Goal: Information Seeking & Learning: Learn about a topic

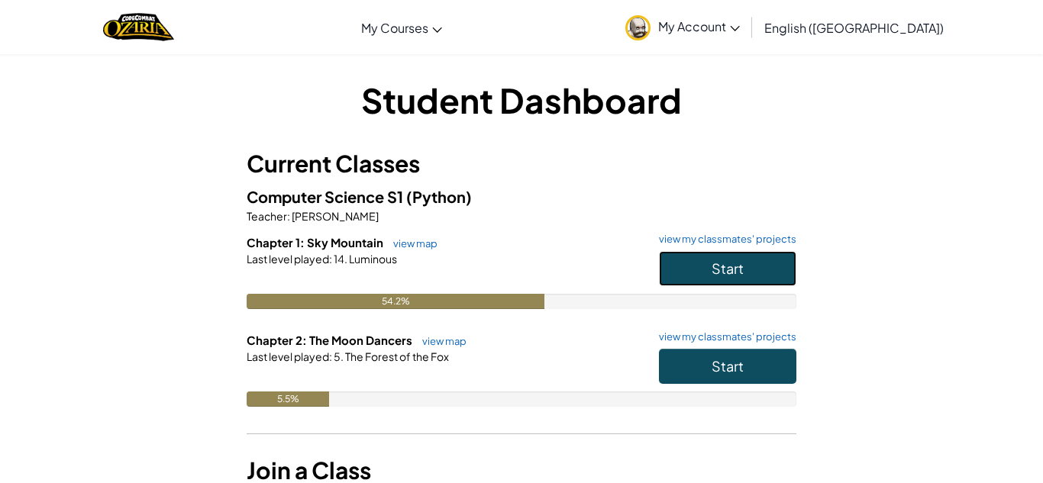
click at [718, 263] on span "Start" at bounding box center [728, 269] width 32 height 18
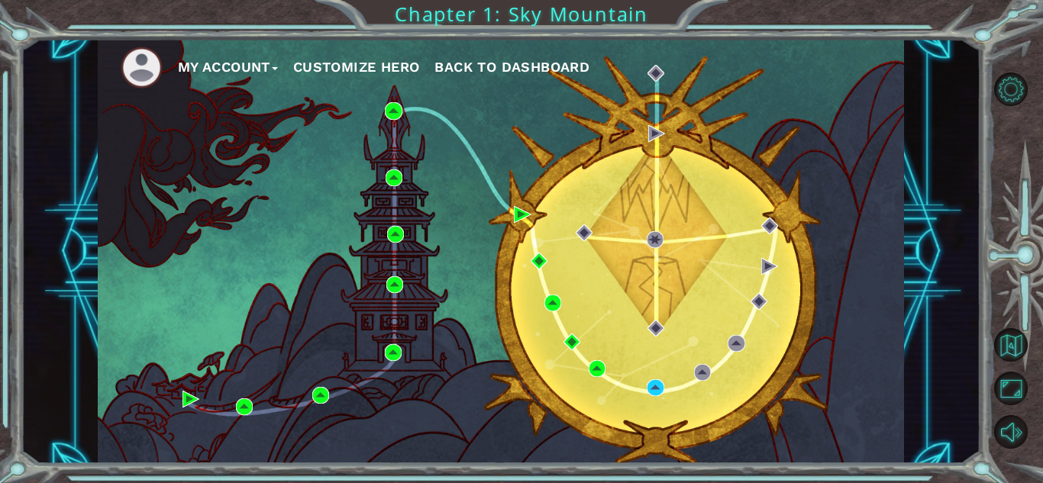
click at [936, 238] on div "My Account Customize Hero Back to Dashboard" at bounding box center [501, 251] width 960 height 425
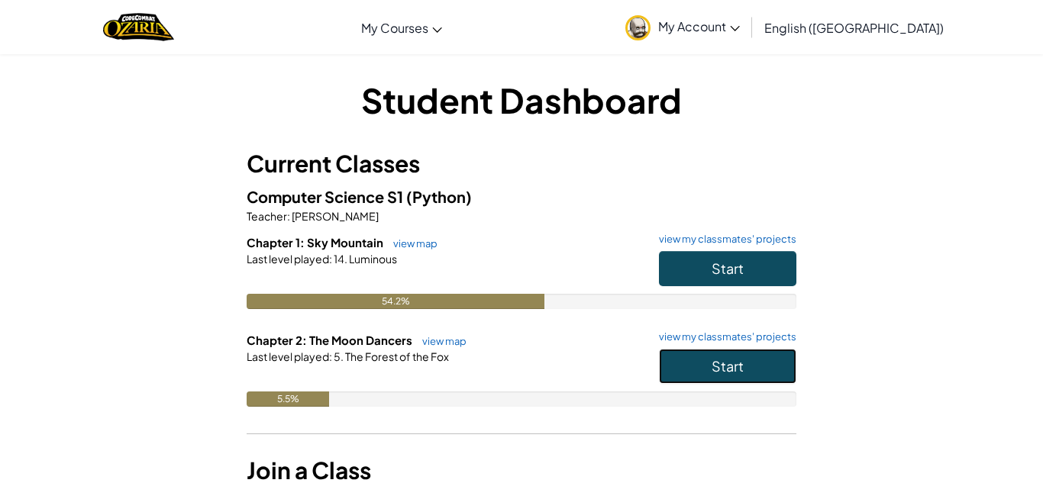
click at [702, 363] on button "Start" at bounding box center [727, 366] width 137 height 35
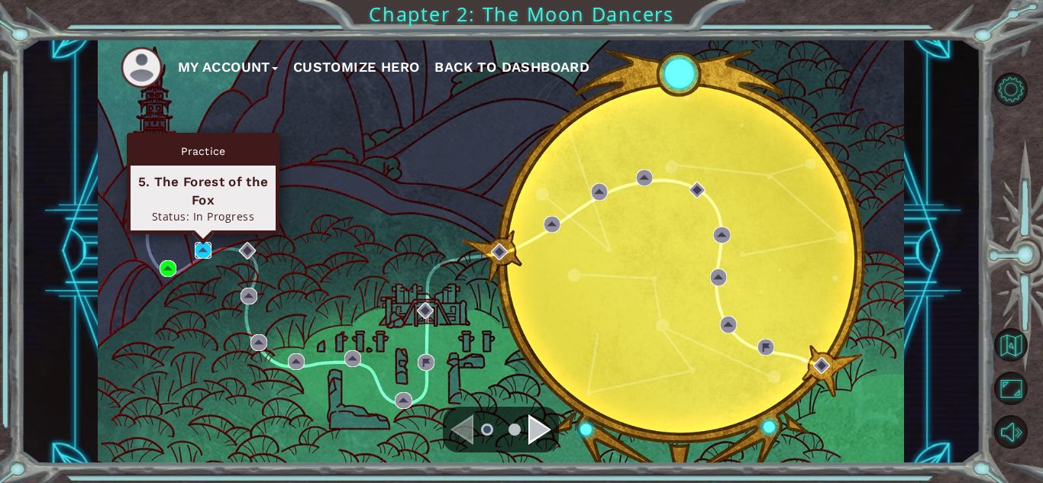
click at [204, 253] on img at bounding box center [203, 250] width 17 height 17
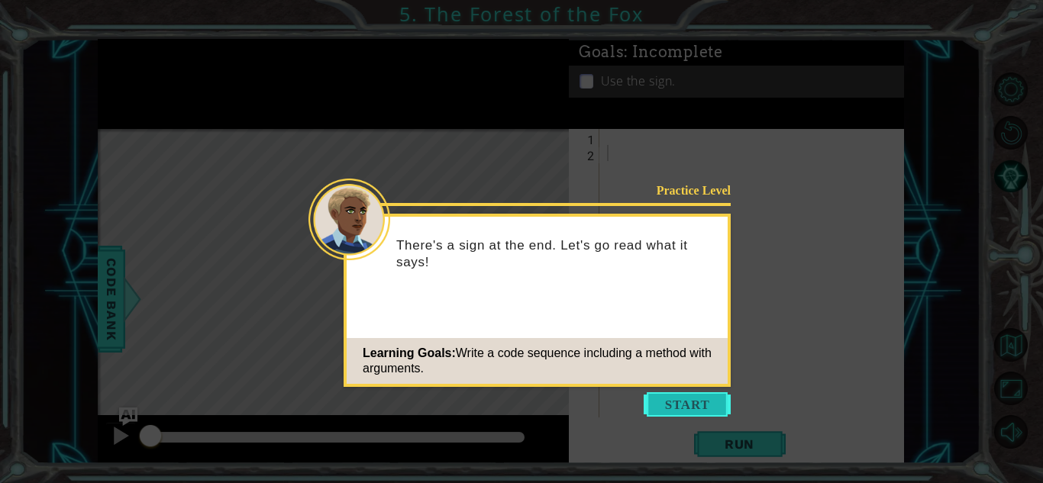
click at [715, 397] on button "Start" at bounding box center [687, 404] width 87 height 24
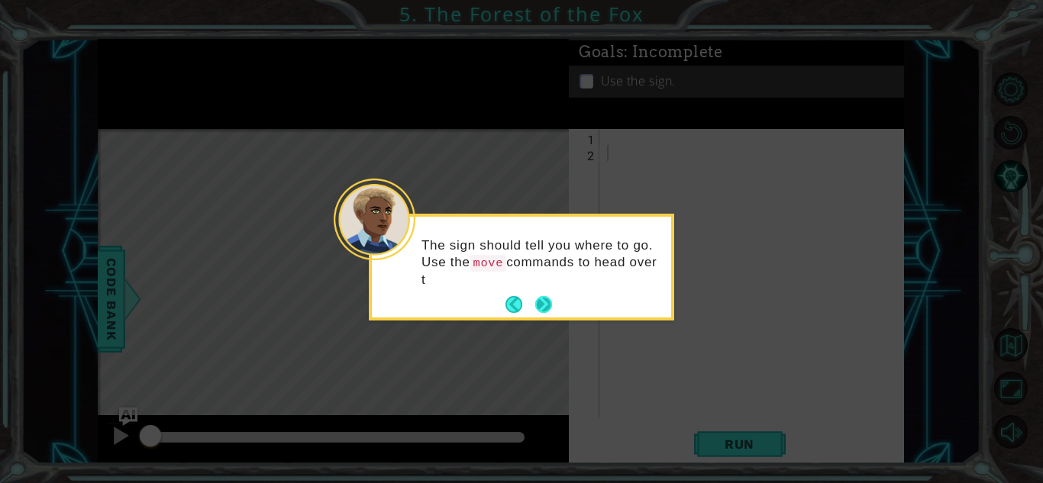
click at [537, 305] on button "Next" at bounding box center [543, 304] width 17 height 17
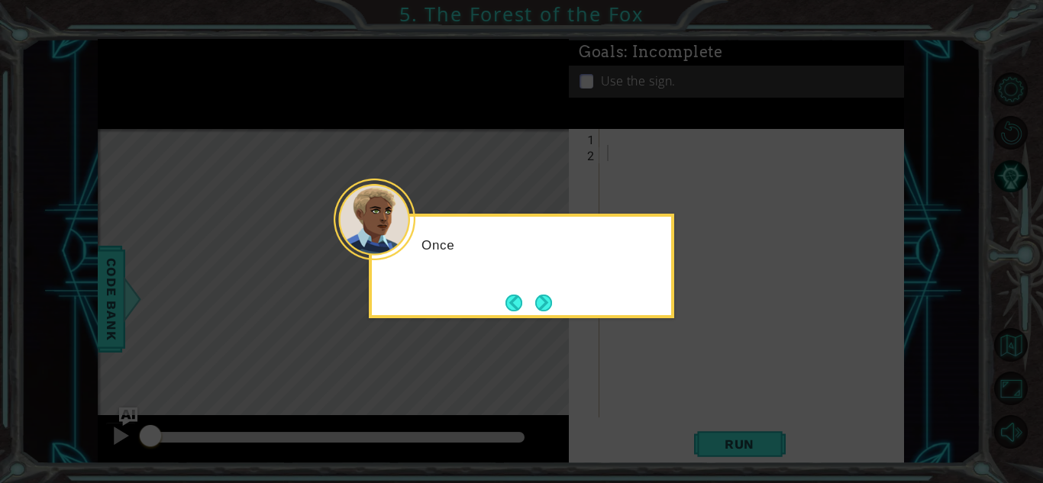
click at [537, 305] on button "Next" at bounding box center [543, 303] width 17 height 17
click at [537, 305] on icon at bounding box center [521, 241] width 1043 height 483
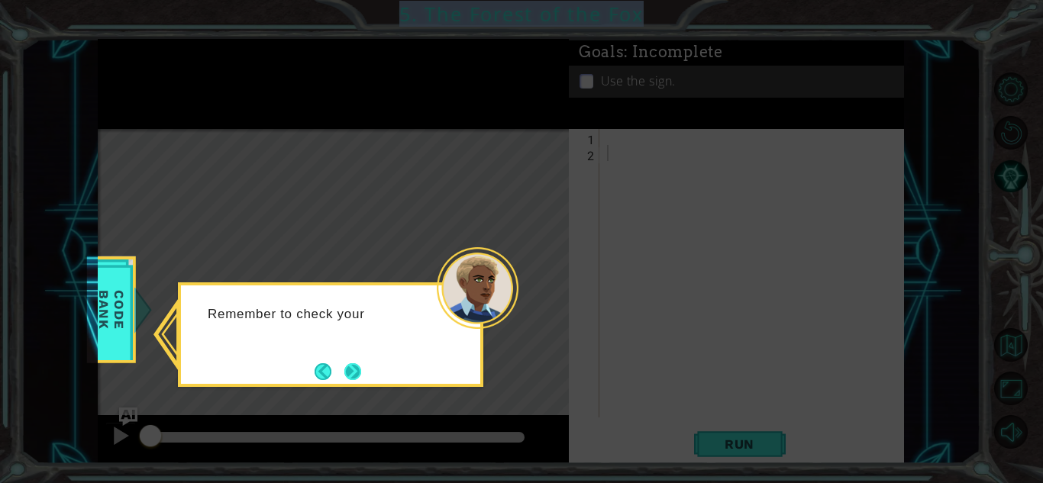
click at [350, 376] on button "Next" at bounding box center [352, 371] width 17 height 17
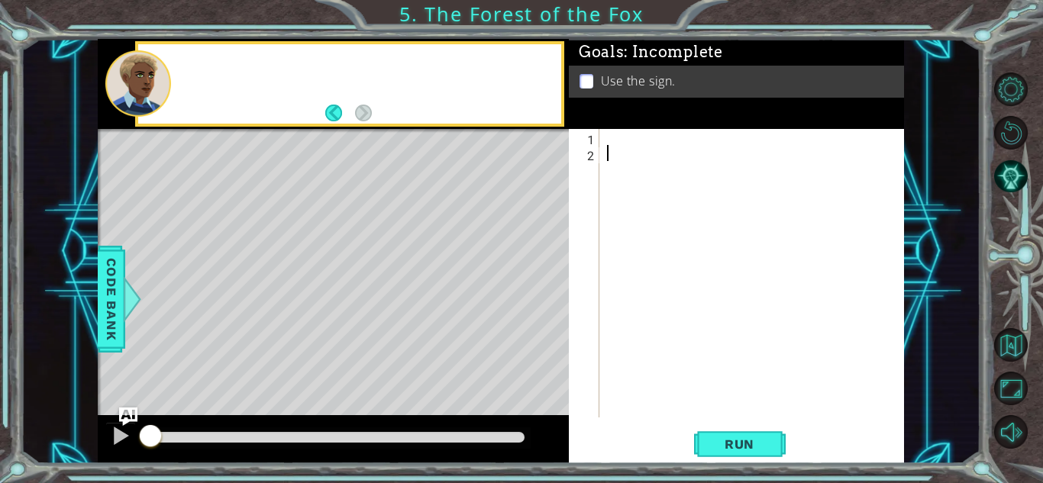
click at [350, 376] on div "Level Map" at bounding box center [450, 354] width 705 height 450
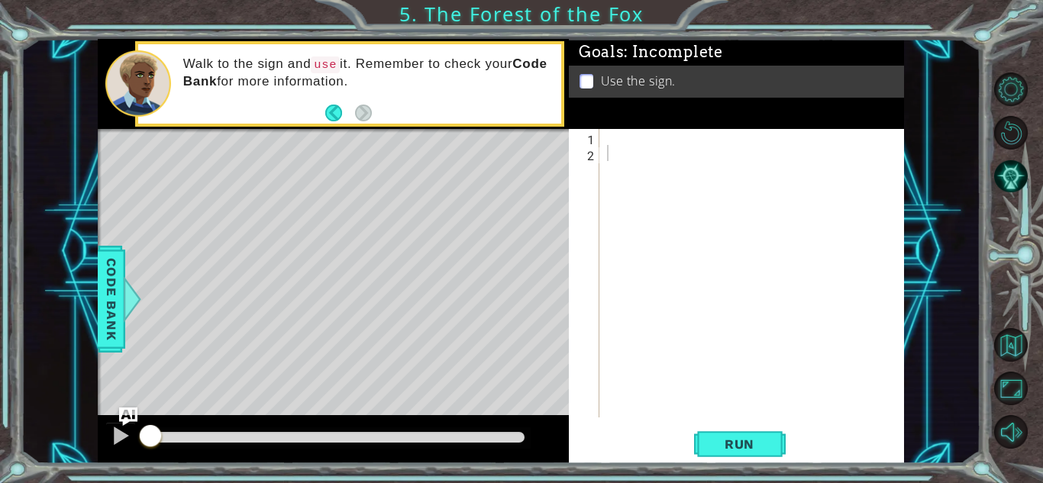
click at [616, 143] on div at bounding box center [756, 289] width 304 height 321
click at [610, 140] on div at bounding box center [756, 289] width 304 height 321
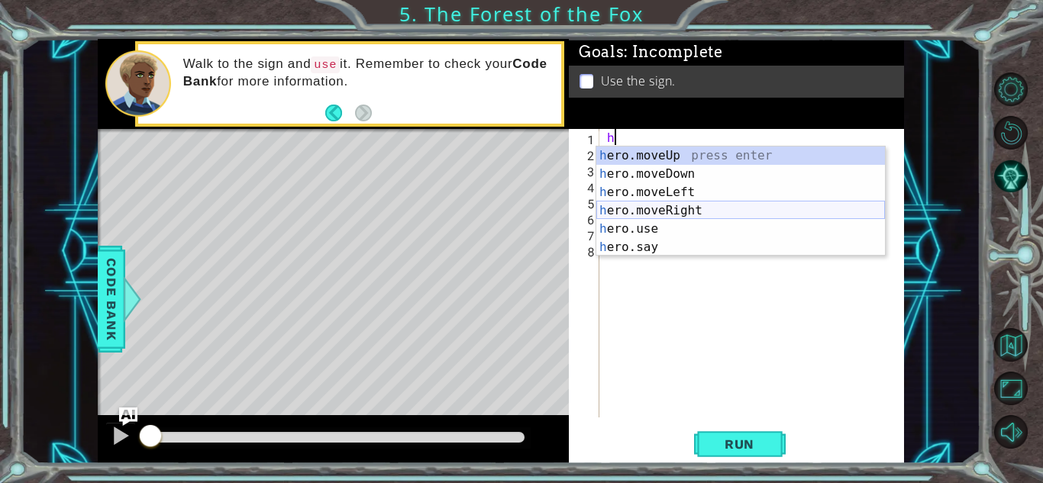
click at [701, 206] on div "h ero.moveUp press enter h ero.moveDown press enter h ero.moveLeft press enter …" at bounding box center [740, 220] width 289 height 147
type textarea "hero.moveRight(1)"
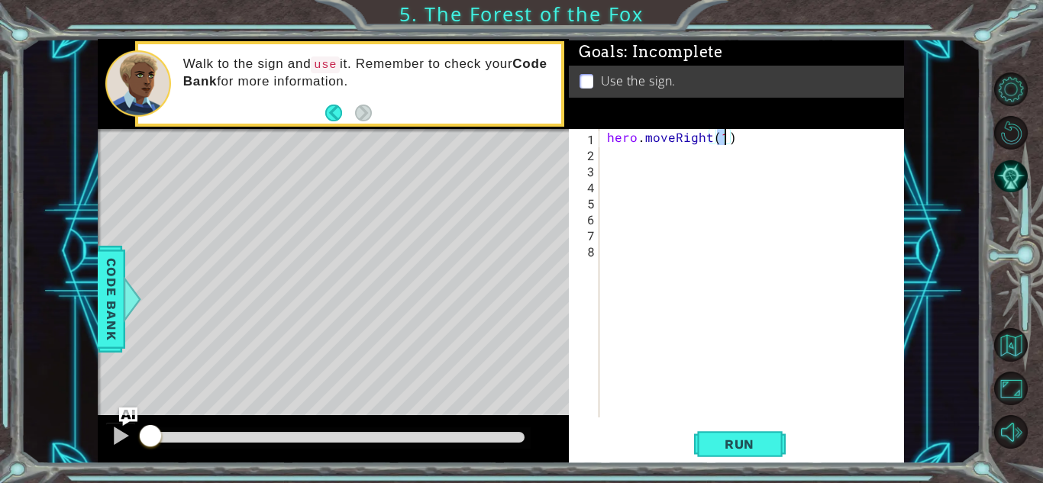
click at [612, 157] on div "hero . moveRight ( 1 )" at bounding box center [756, 289] width 304 height 321
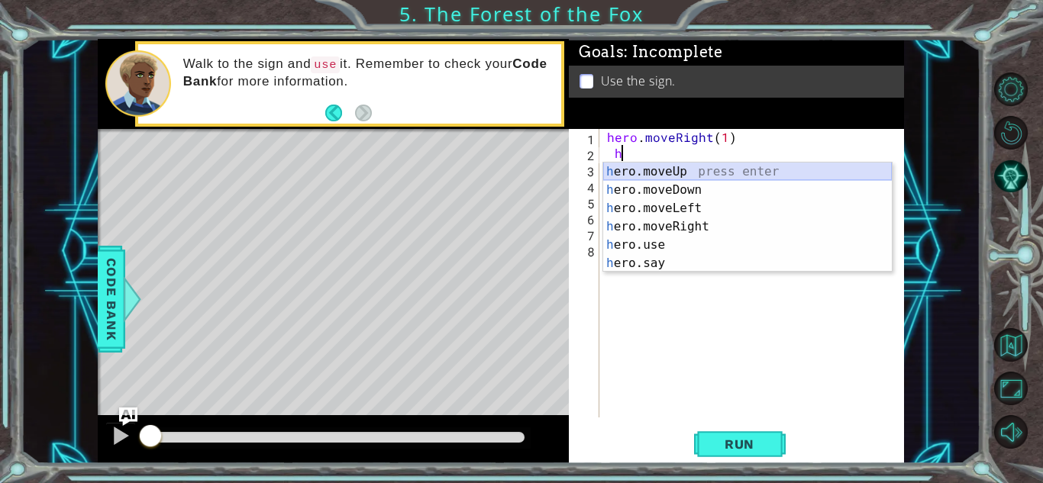
click at [710, 169] on div "h ero.moveUp press enter h ero.moveDown press enter h ero.moveLeft press enter …" at bounding box center [747, 236] width 289 height 147
type textarea "hero.moveUp(1)"
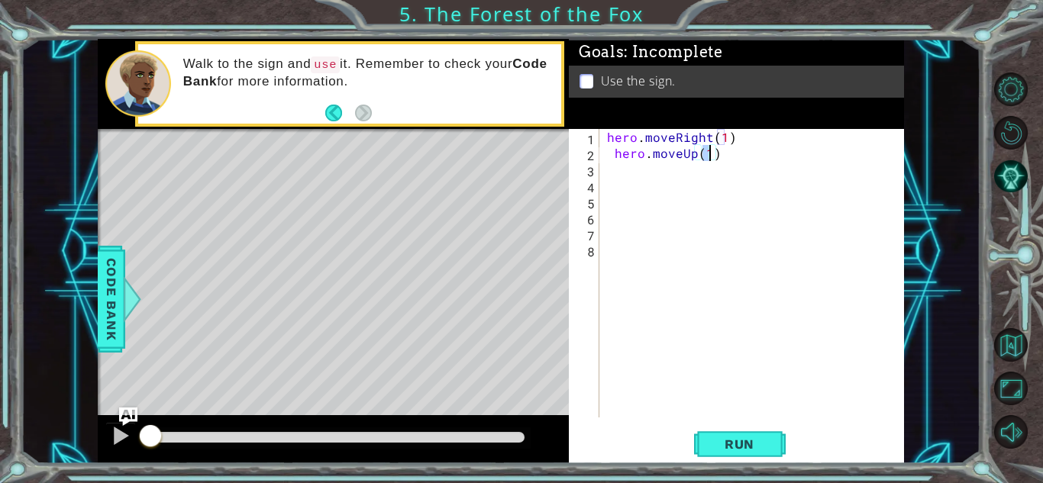
click at [608, 174] on div "hero . moveRight ( 1 ) hero . moveUp ( 1 )" at bounding box center [756, 289] width 304 height 321
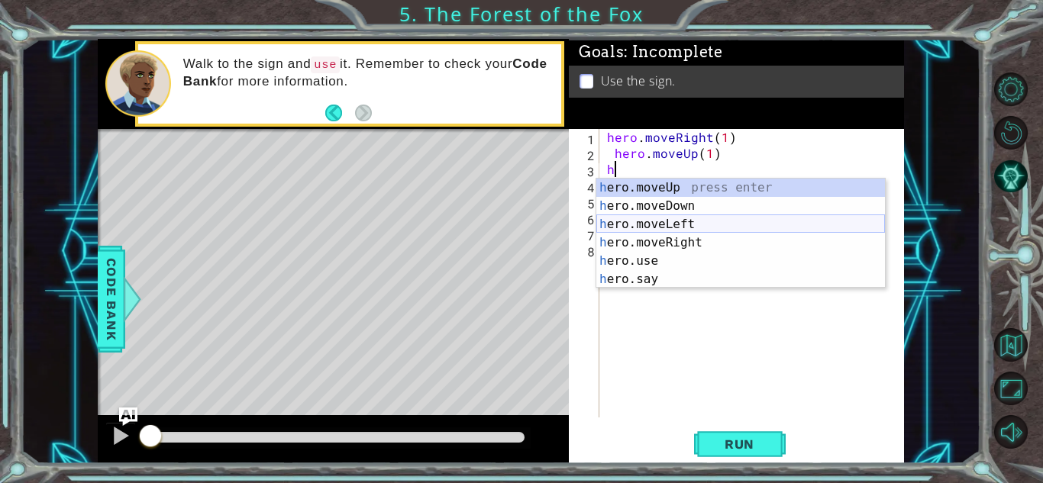
click at [683, 226] on div "h ero.moveUp press enter h ero.moveDown press enter h ero.moveLeft press enter …" at bounding box center [740, 252] width 289 height 147
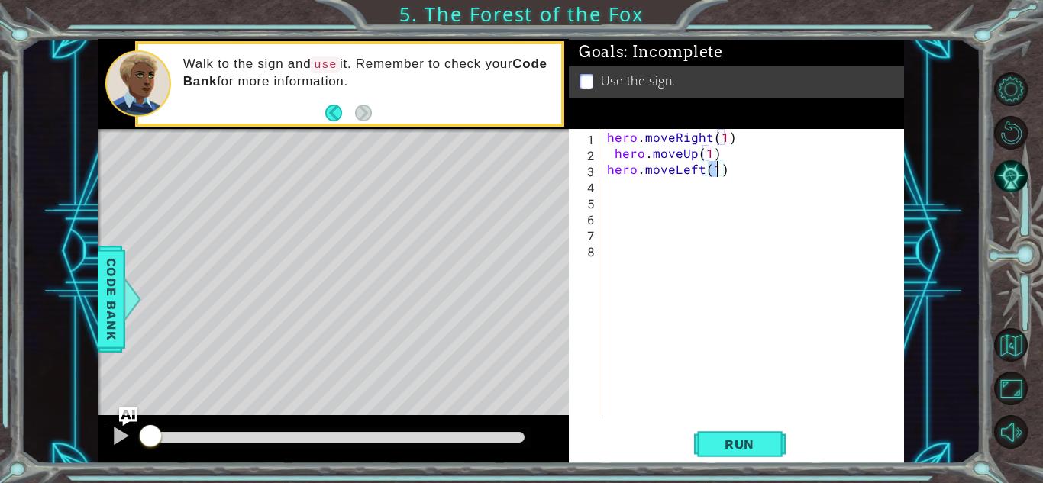
type textarea "hero.moveLeft(1)"
click at [611, 189] on div "hero . moveRight ( 1 ) hero . moveUp ( 1 ) hero . moveLeft ( 1 )" at bounding box center [756, 289] width 304 height 321
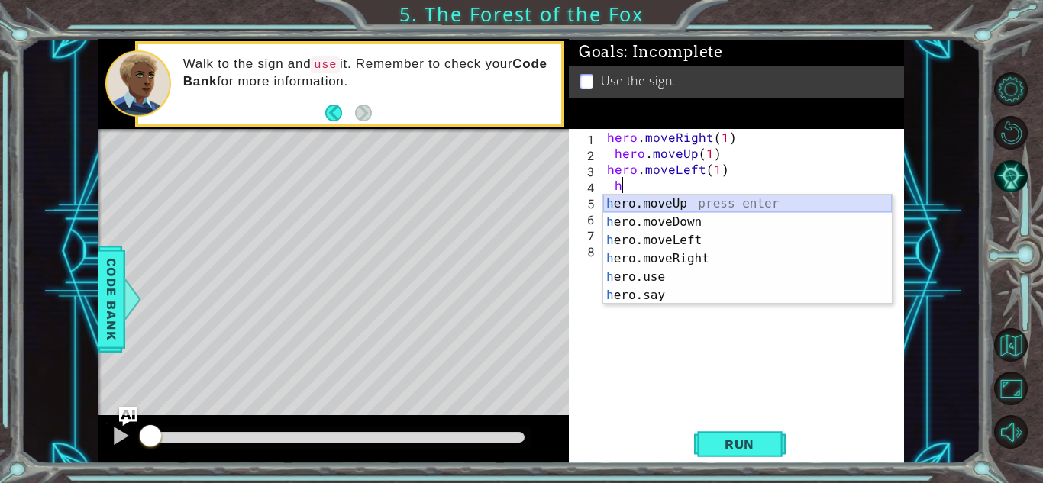
click at [738, 203] on div "h ero.moveUp press enter h ero.moveDown press enter h ero.moveLeft press enter …" at bounding box center [747, 268] width 289 height 147
type textarea "hero.moveUp(1)"
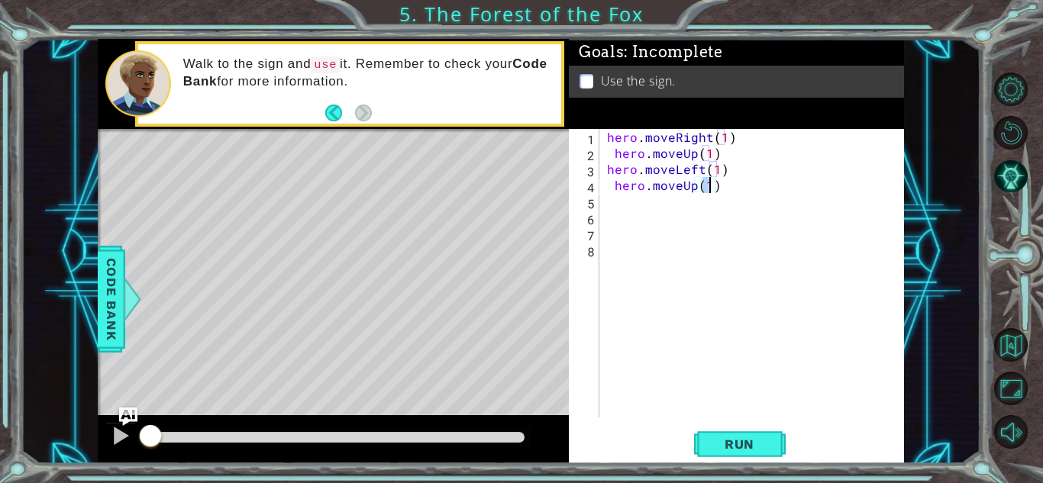
click at [610, 206] on div "hero . moveRight ( 1 ) hero . moveUp ( 1 ) hero . moveLeft ( 1 ) hero . moveUp …" at bounding box center [756, 289] width 304 height 321
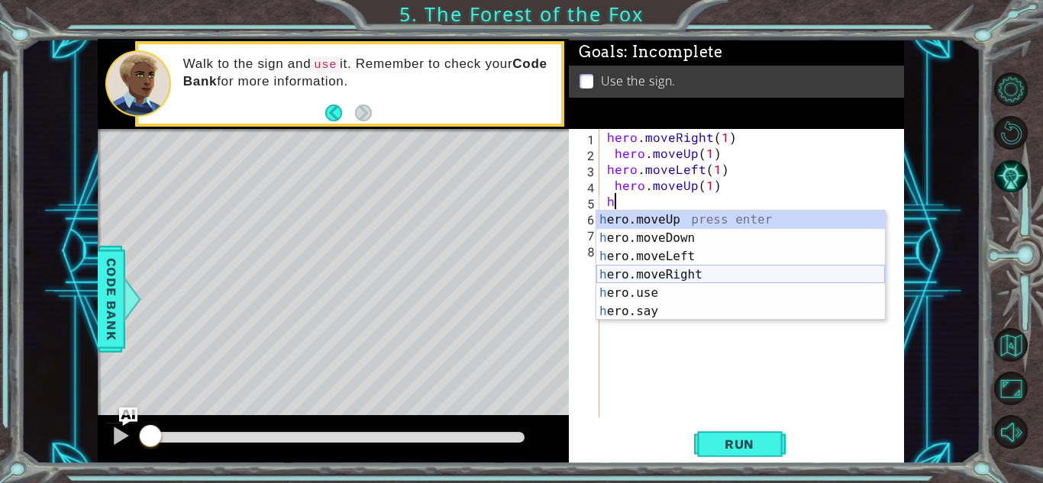
click at [695, 275] on div "h ero.moveUp press enter h ero.moveDown press enter h ero.moveLeft press enter …" at bounding box center [740, 284] width 289 height 147
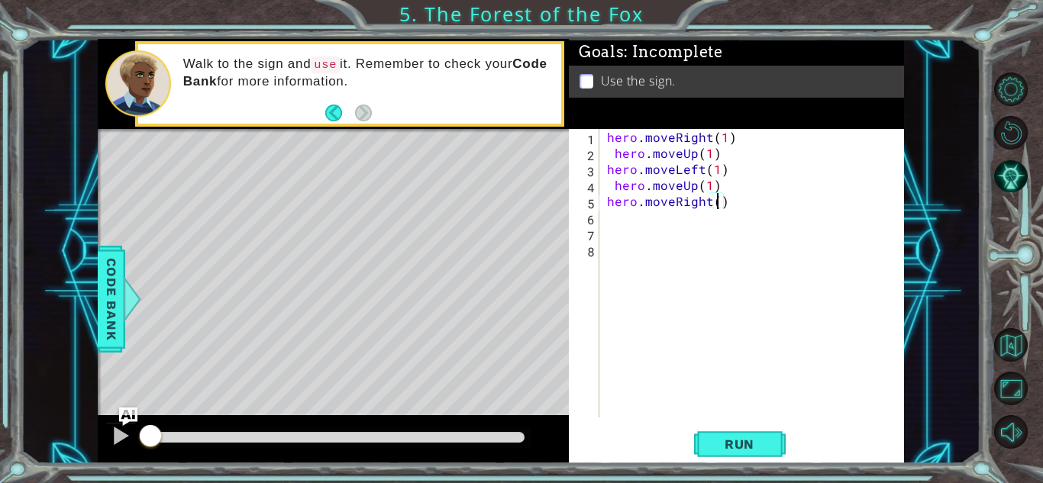
type textarea "hero.moveRight(2)"
click at [616, 223] on div "hero . moveRight ( 1 ) hero . moveUp ( 1 ) hero . moveLeft ( 1 ) hero . moveUp …" at bounding box center [756, 289] width 304 height 321
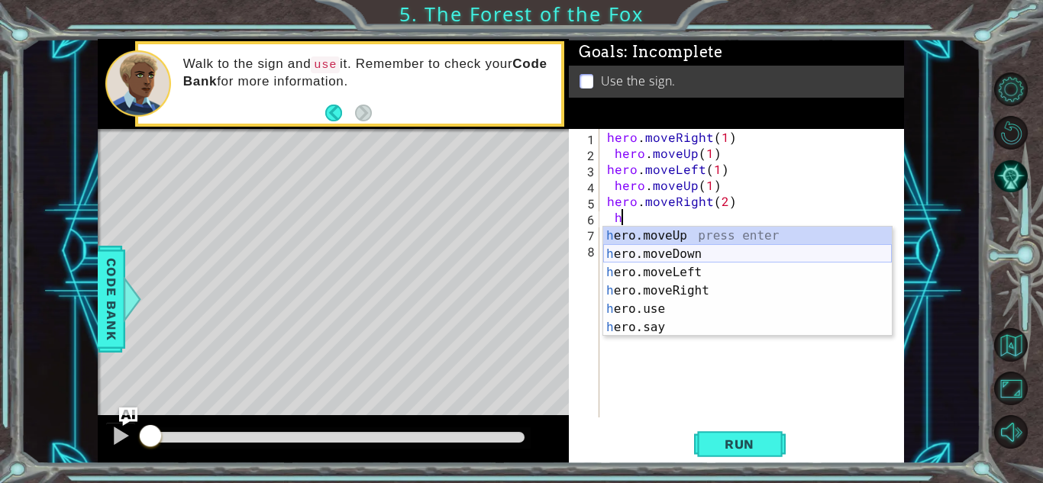
click at [644, 257] on div "h ero.moveUp press enter h ero.moveDown press enter h ero.moveLeft press enter …" at bounding box center [747, 300] width 289 height 147
type textarea "hero.moveDown(1)"
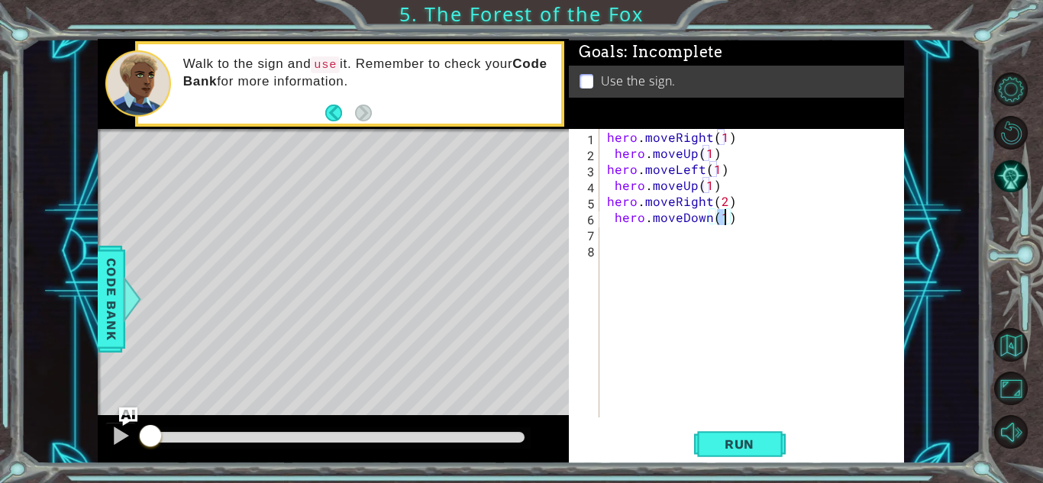
click at [615, 236] on div "hero . moveRight ( 1 ) hero . moveUp ( 1 ) hero . moveLeft ( 1 ) hero . moveUp …" at bounding box center [756, 289] width 304 height 321
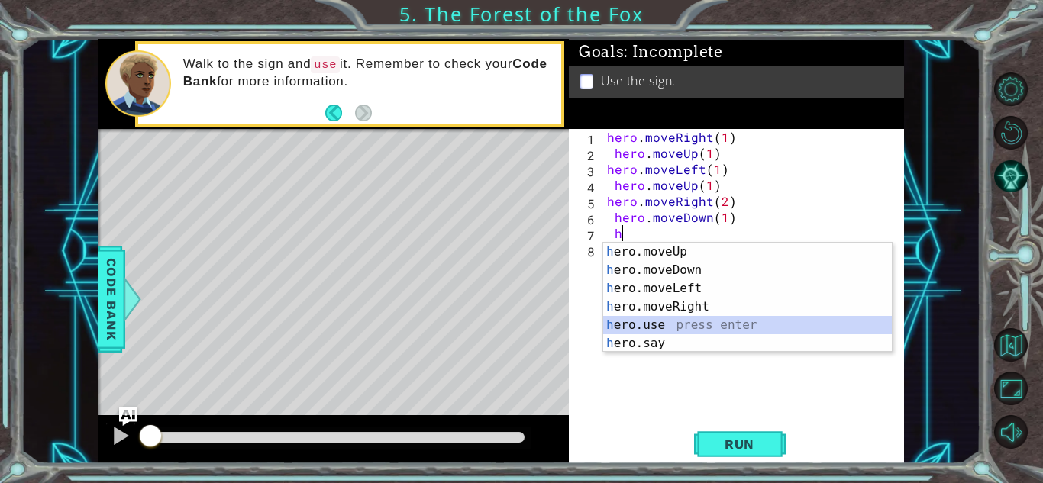
click at [678, 327] on div "h ero.moveUp press enter h ero.moveDown press enter h ero.moveLeft press enter …" at bounding box center [747, 316] width 289 height 147
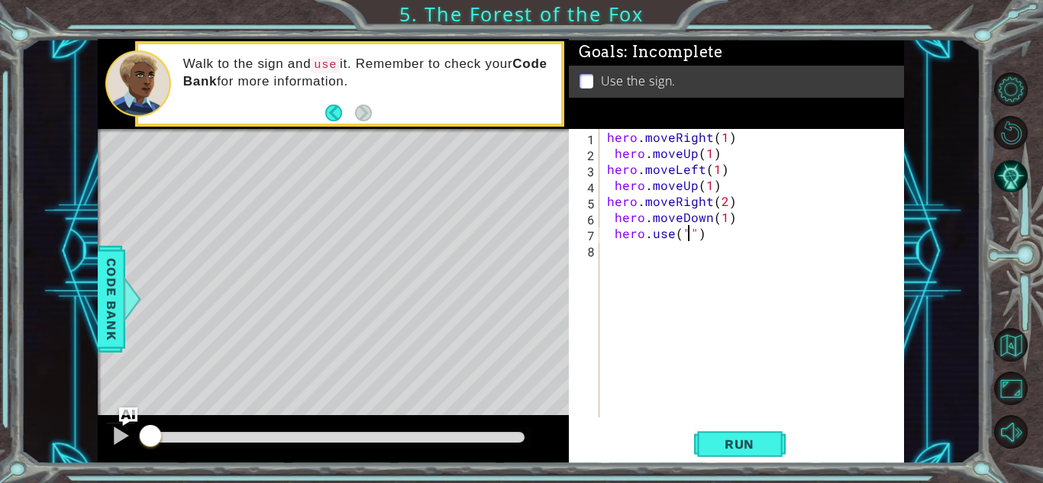
scroll to position [0, 5]
type textarea "hero.use("sign")"
click at [624, 252] on div "hero . moveRight ( 1 ) hero . moveUp ( 1 ) hero . moveLeft ( 1 ) hero . moveUp …" at bounding box center [756, 289] width 304 height 321
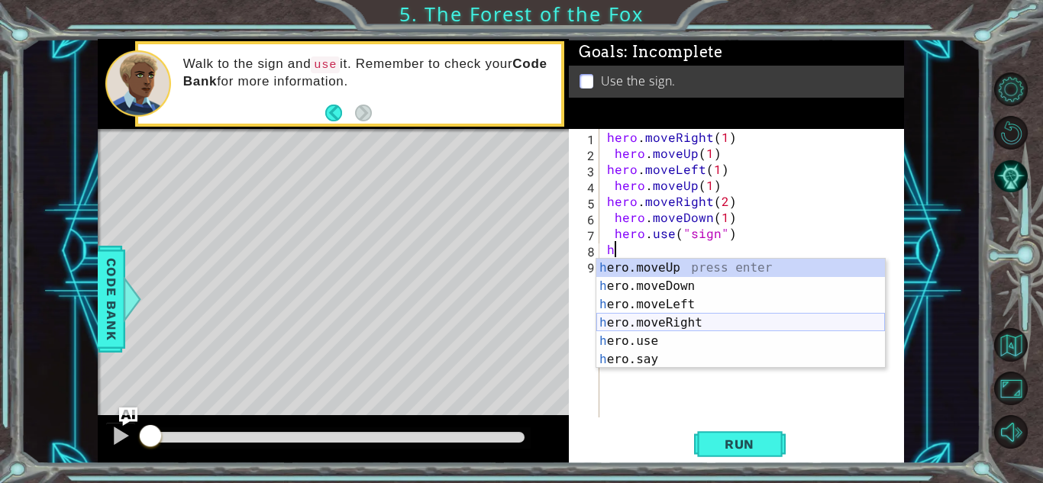
click at [685, 320] on div "h ero.moveUp press enter h ero.moveDown press enter h ero.moveLeft press enter …" at bounding box center [740, 332] width 289 height 147
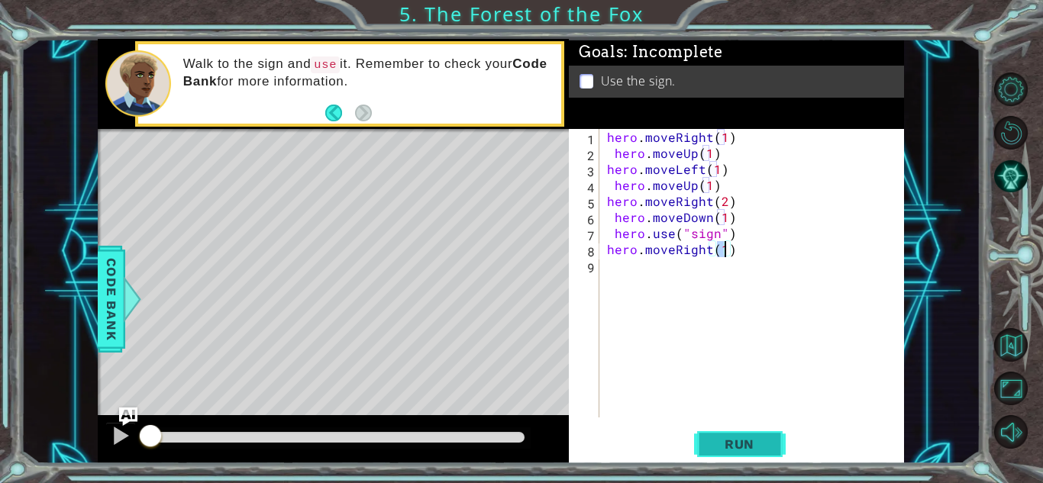
click at [726, 433] on button "Run" at bounding box center [740, 445] width 92 height 34
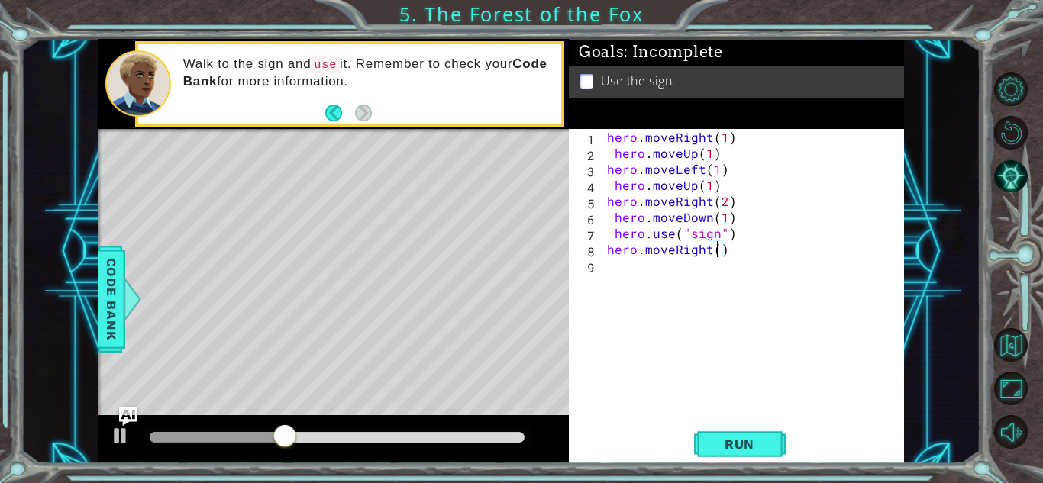
click at [721, 157] on div "hero . moveRight ( 1 ) hero . moveUp ( 1 ) hero . moveLeft ( 1 ) hero . moveUp …" at bounding box center [756, 289] width 304 height 321
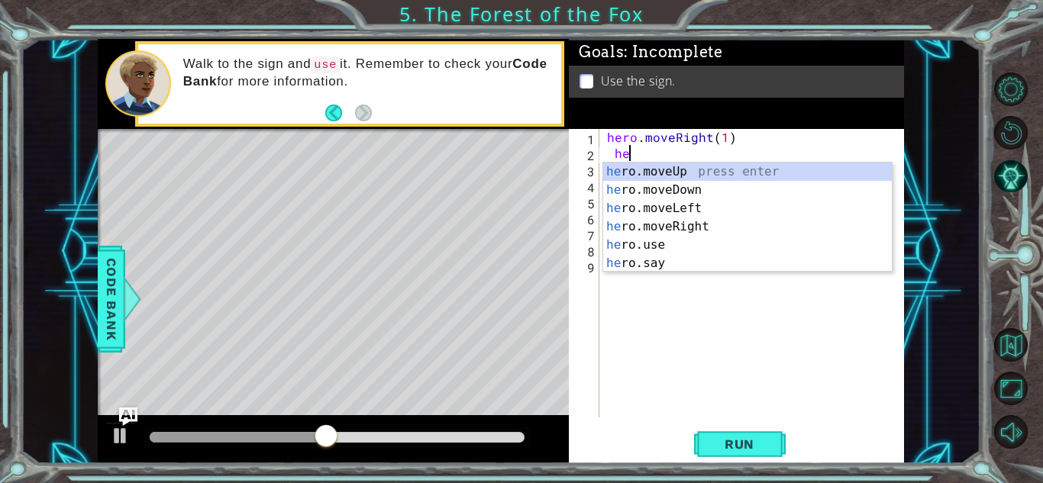
type textarea "h"
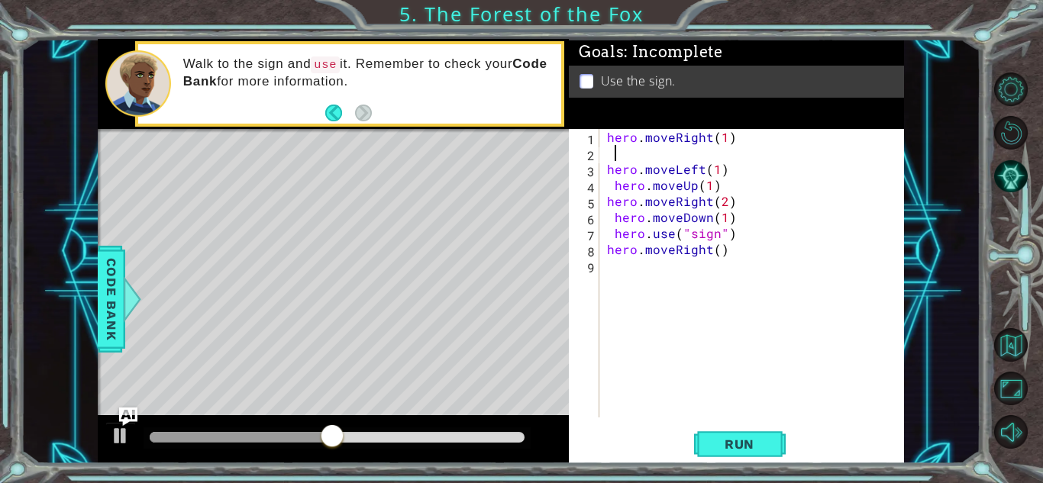
type textarea "hero.moveRight(1)"
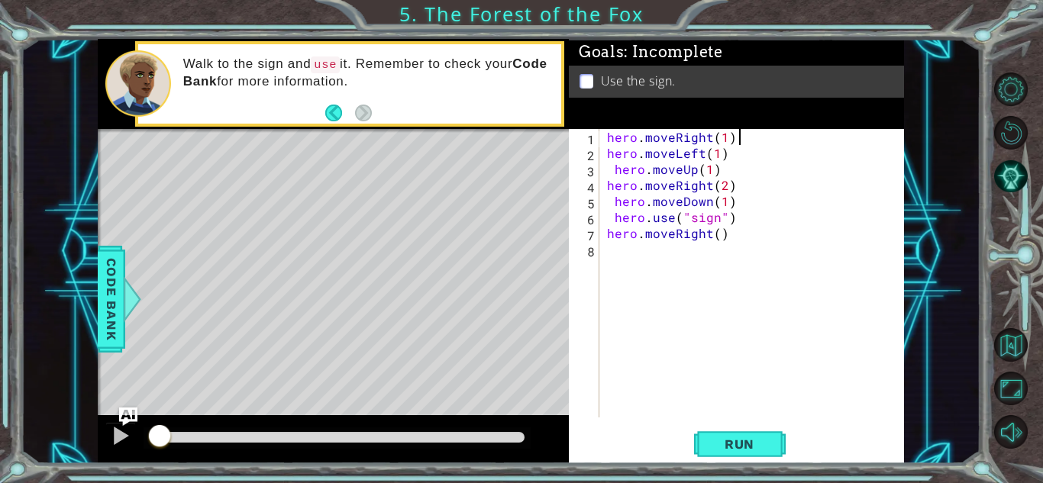
drag, startPoint x: 403, startPoint y: 436, endPoint x: 156, endPoint y: 433, distance: 247.4
click at [156, 433] on div at bounding box center [159, 437] width 27 height 27
drag, startPoint x: 173, startPoint y: 434, endPoint x: 110, endPoint y: 439, distance: 62.8
click at [110, 439] on div at bounding box center [333, 439] width 471 height 49
click at [726, 447] on span "Run" at bounding box center [739, 444] width 60 height 15
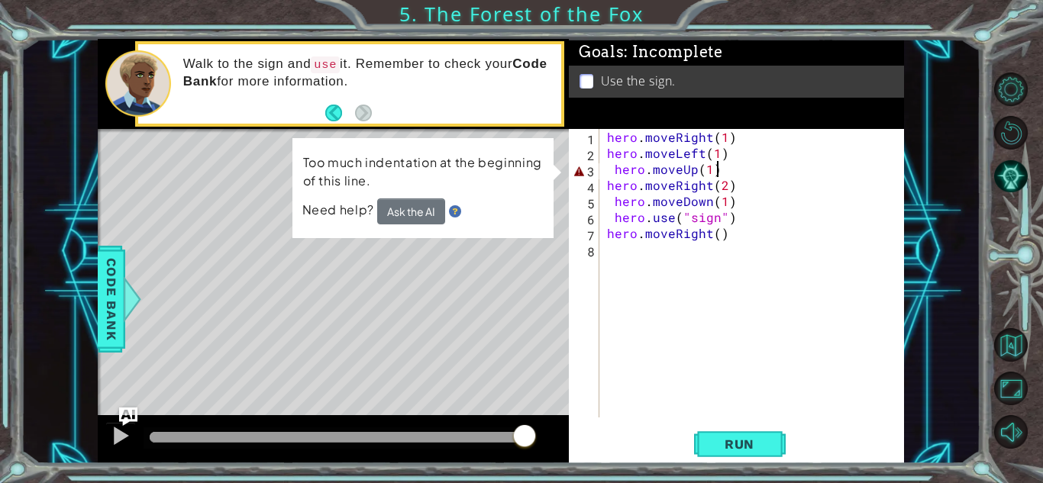
click at [760, 167] on div "hero . moveRight ( 1 ) hero . moveLeft ( 1 ) hero . moveUp ( 1 ) hero . moveRig…" at bounding box center [756, 289] width 304 height 321
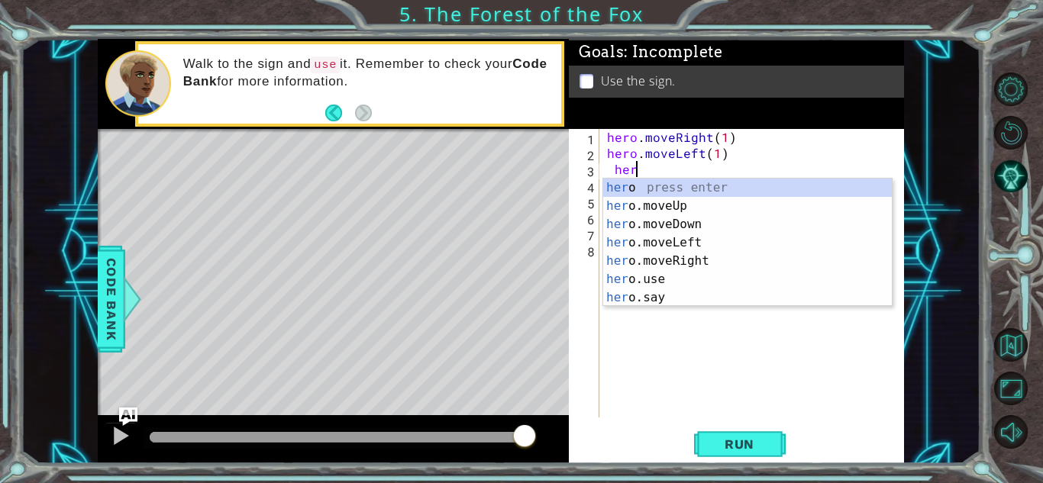
scroll to position [0, 1]
type textarea "h"
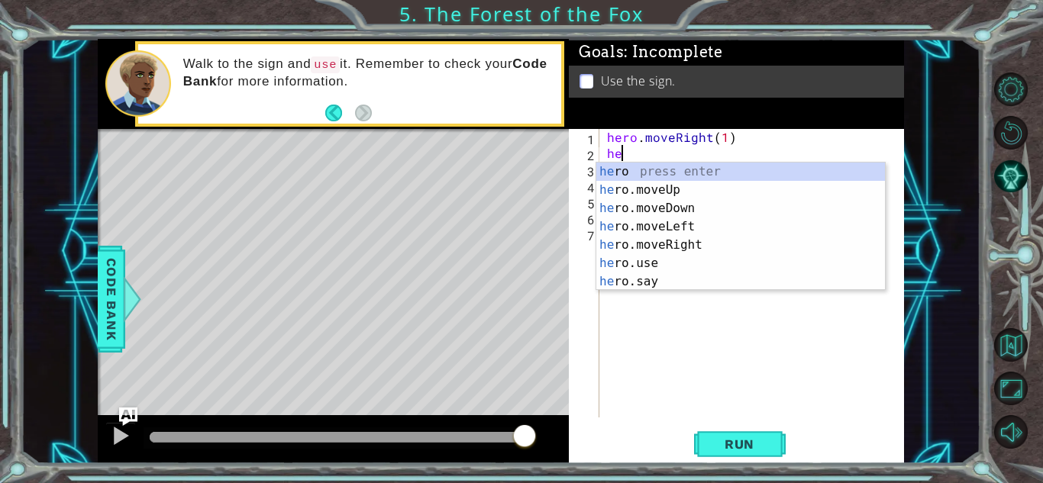
type textarea "h"
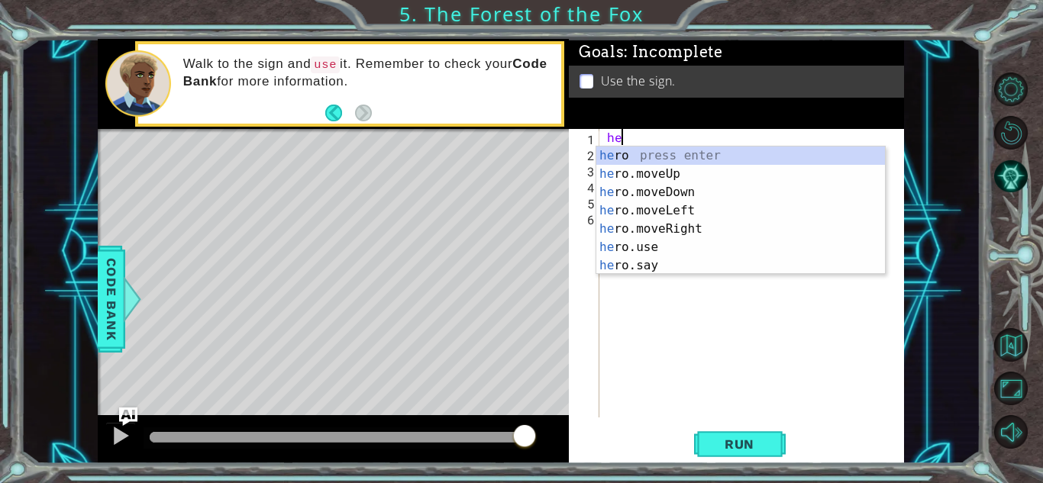
type textarea "h"
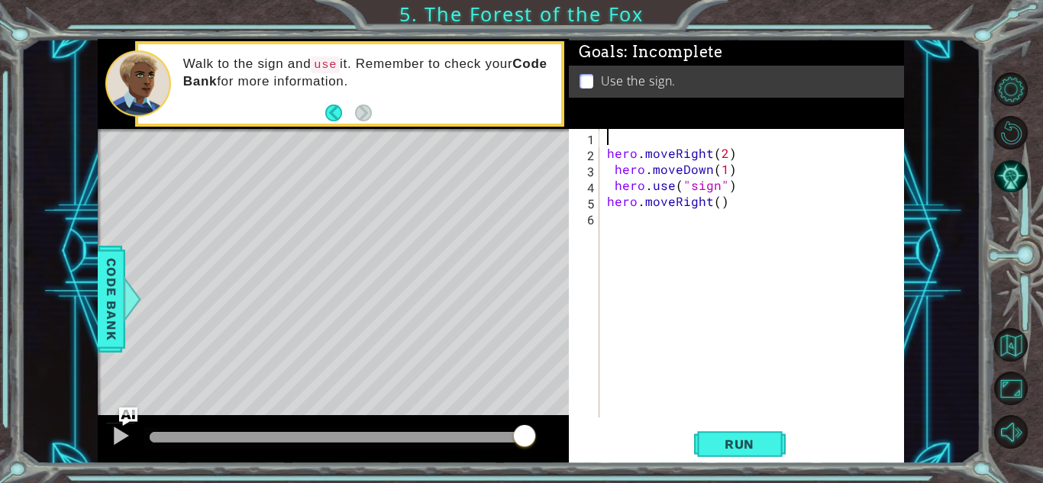
click at [731, 206] on div "hero . moveRight ( 2 ) hero . moveDown ( 1 ) hero . use ( "sign" ) hero . moveR…" at bounding box center [756, 289] width 304 height 321
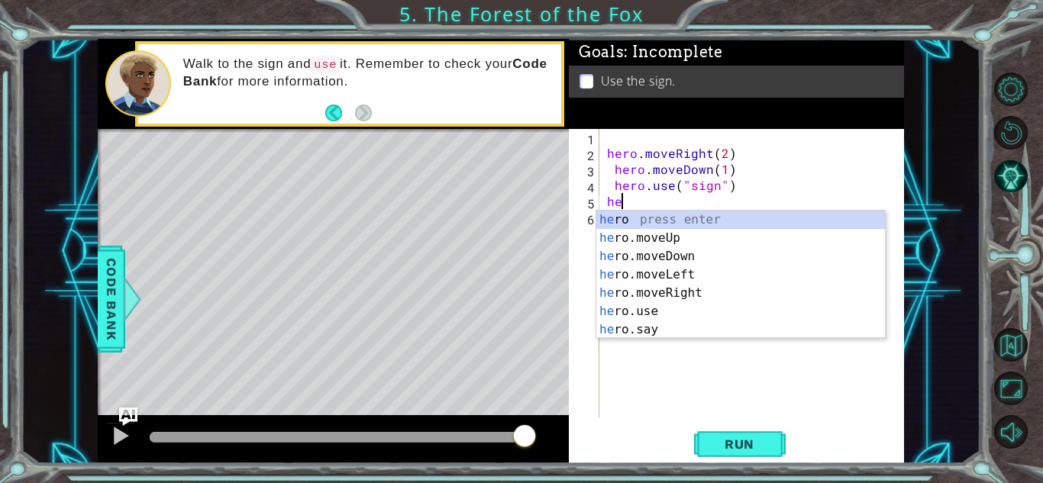
type textarea "h"
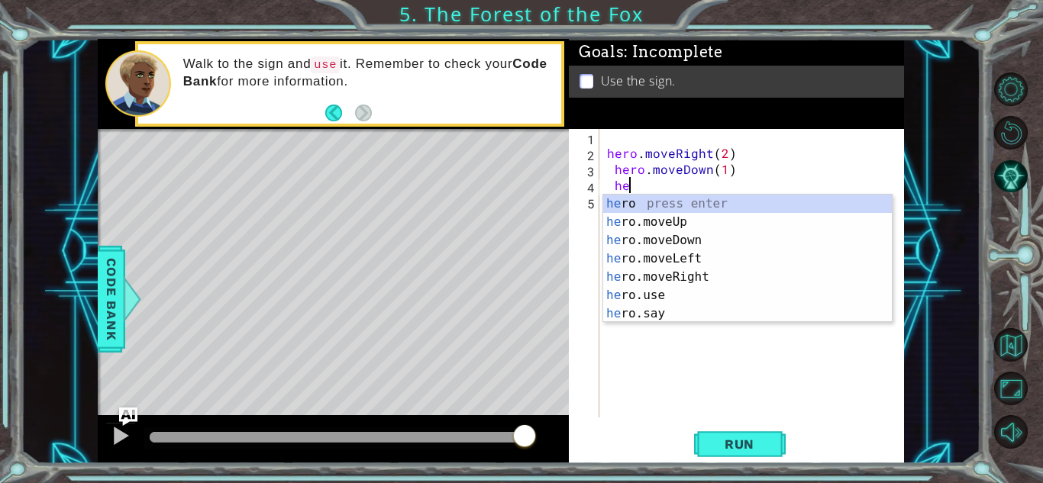
type textarea "h"
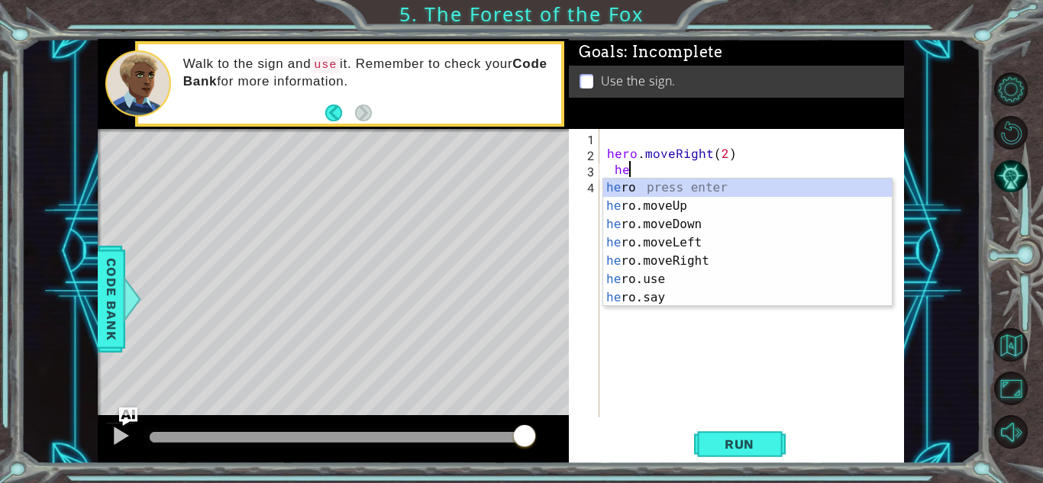
type textarea "h"
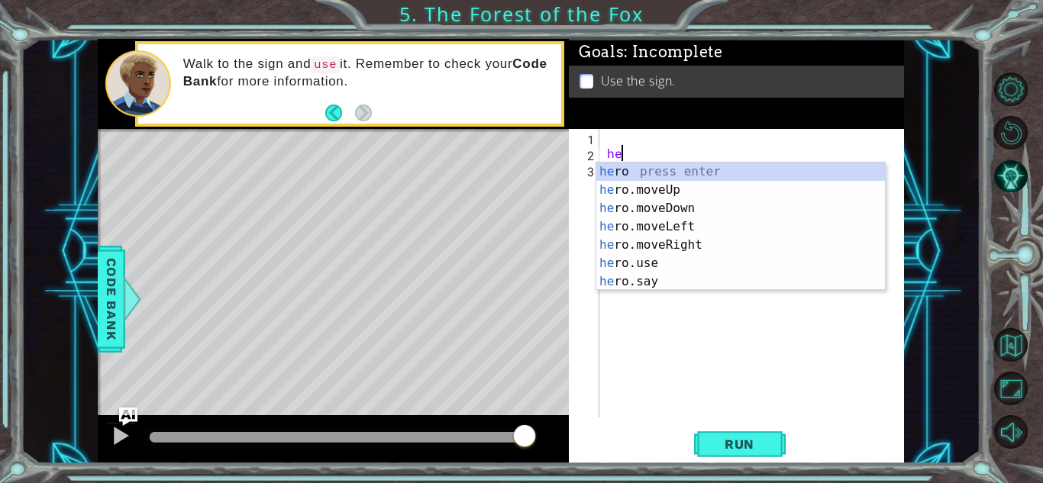
type textarea "h"
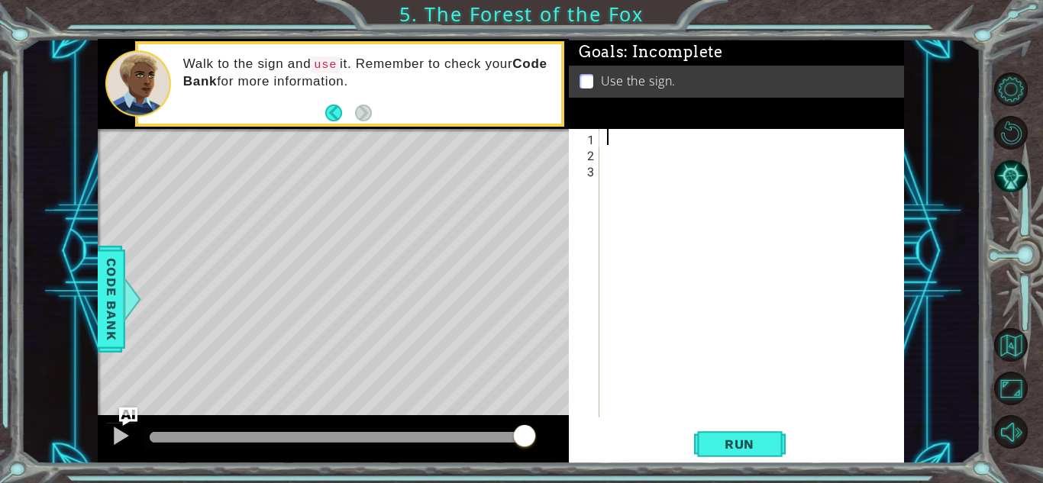
click at [608, 138] on div at bounding box center [756, 289] width 304 height 321
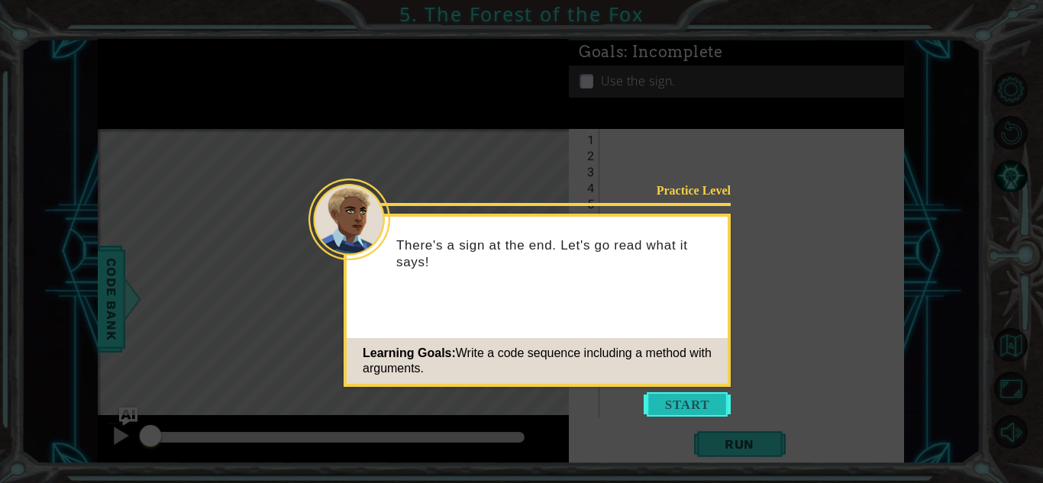
click at [713, 402] on button "Start" at bounding box center [687, 404] width 87 height 24
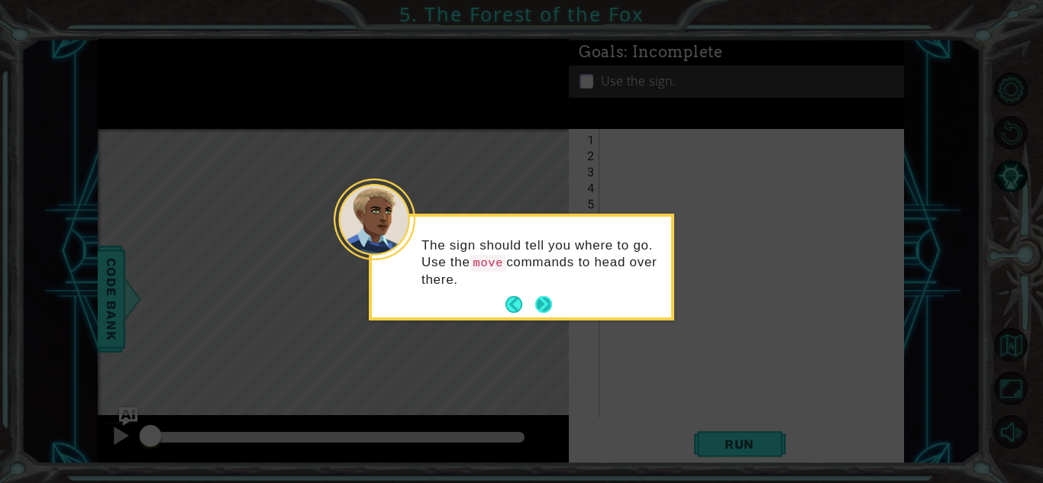
click at [550, 301] on button "Next" at bounding box center [543, 305] width 18 height 18
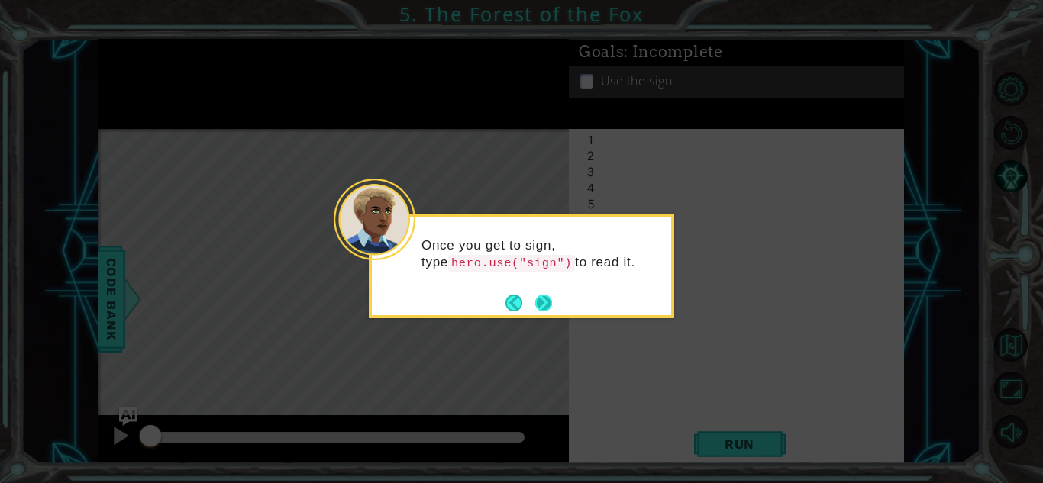
click at [550, 302] on button "Next" at bounding box center [543, 303] width 24 height 24
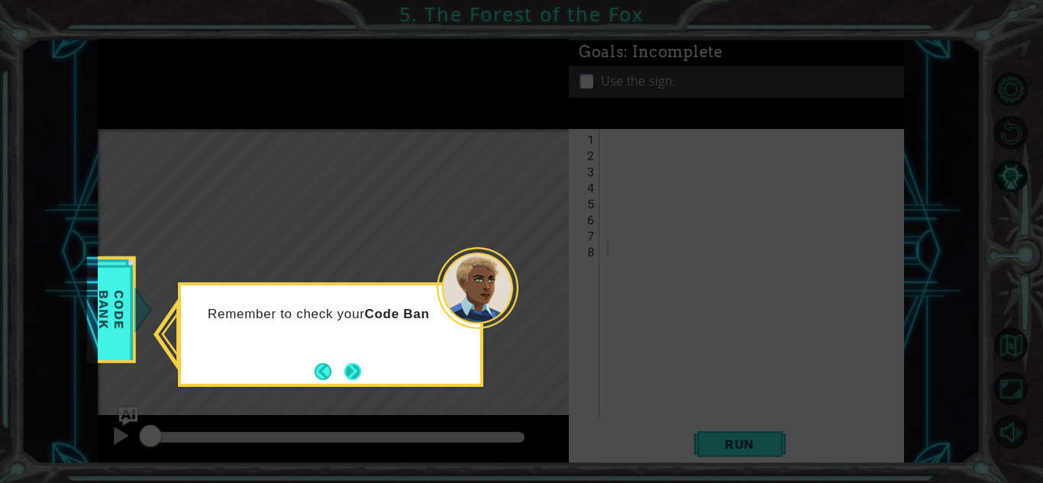
click at [357, 373] on button "Next" at bounding box center [352, 371] width 17 height 17
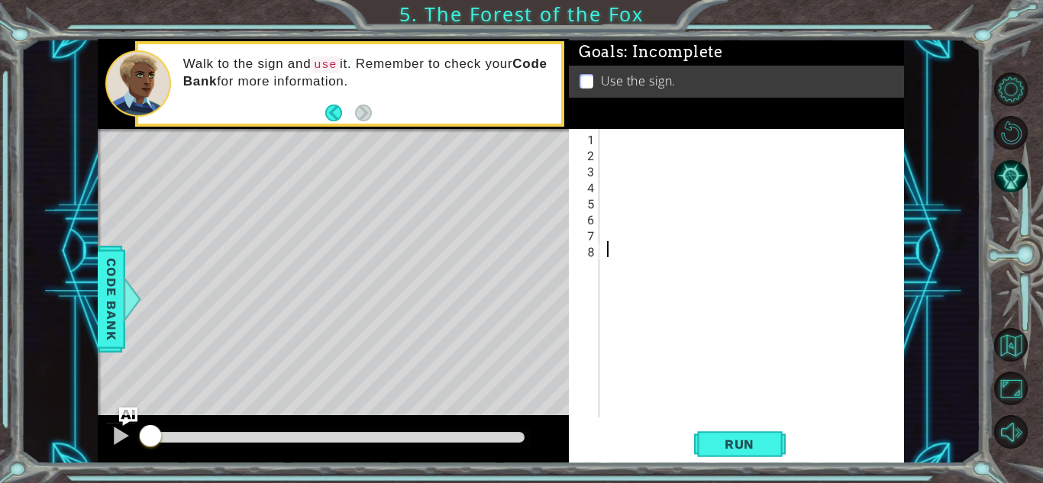
click at [2, 317] on div "1 ההההההההההההההההההההההההההההההההההההההההההההההההההההההההההההההההההההההההההההה…" at bounding box center [521, 241] width 1043 height 483
